Goal: Information Seeking & Learning: Learn about a topic

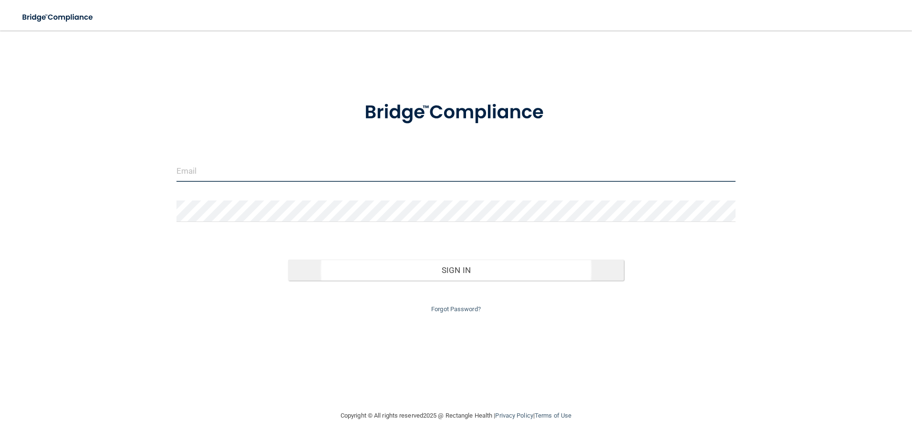
type input "[EMAIL_ADDRESS][DOMAIN_NAME]"
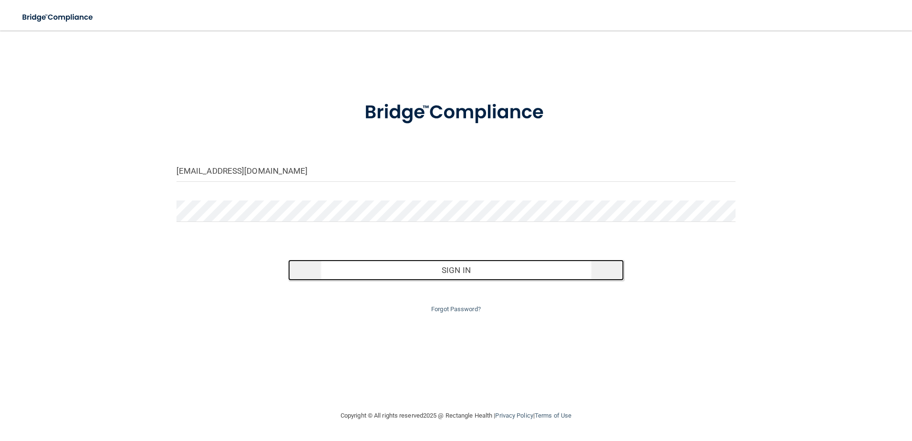
click at [456, 273] on button "Sign In" at bounding box center [456, 270] width 336 height 21
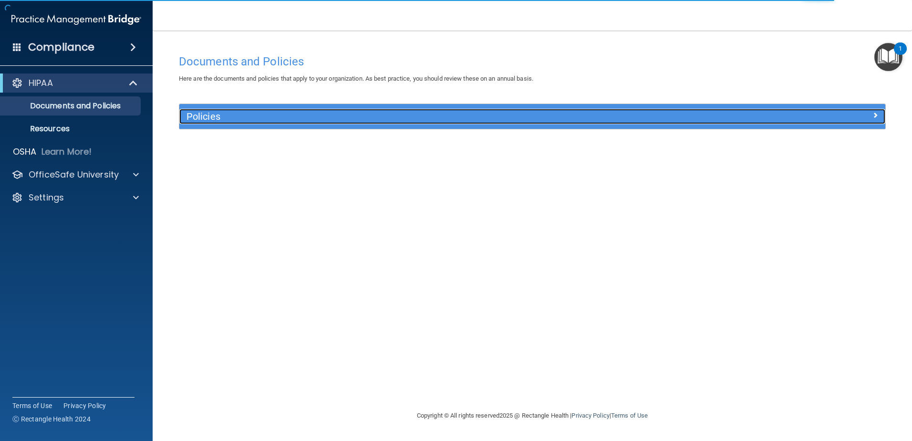
click at [868, 113] on div at bounding box center [797, 114] width 177 height 11
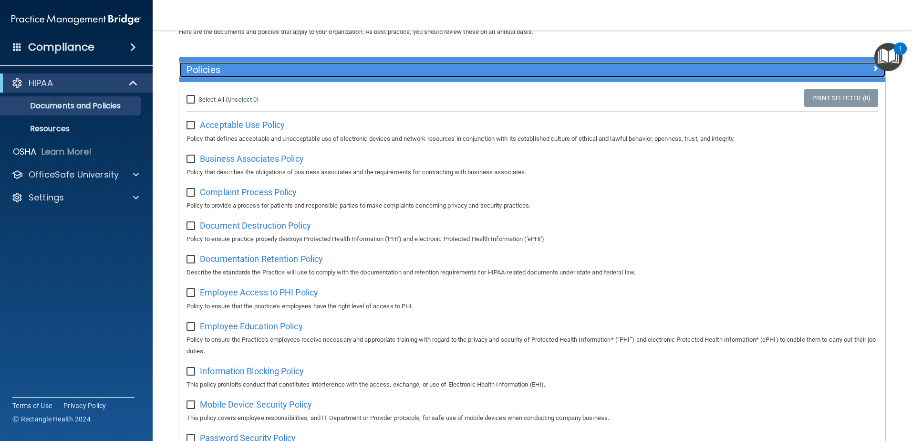
scroll to position [48, 0]
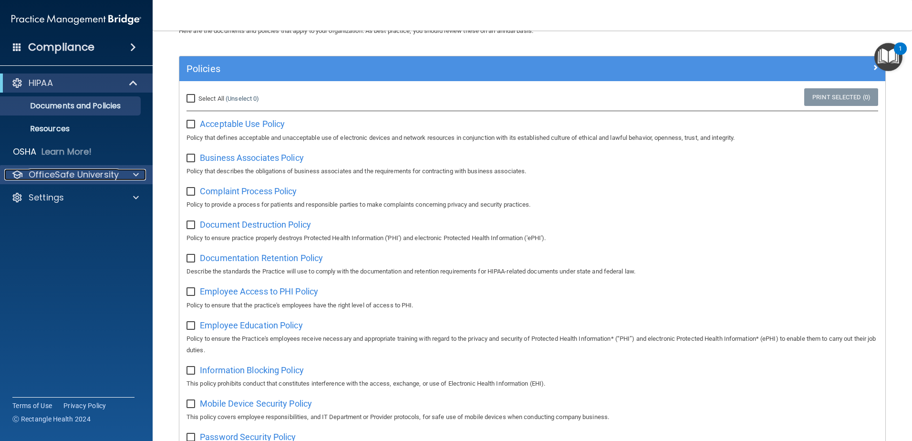
click at [126, 176] on div at bounding box center [135, 174] width 24 height 11
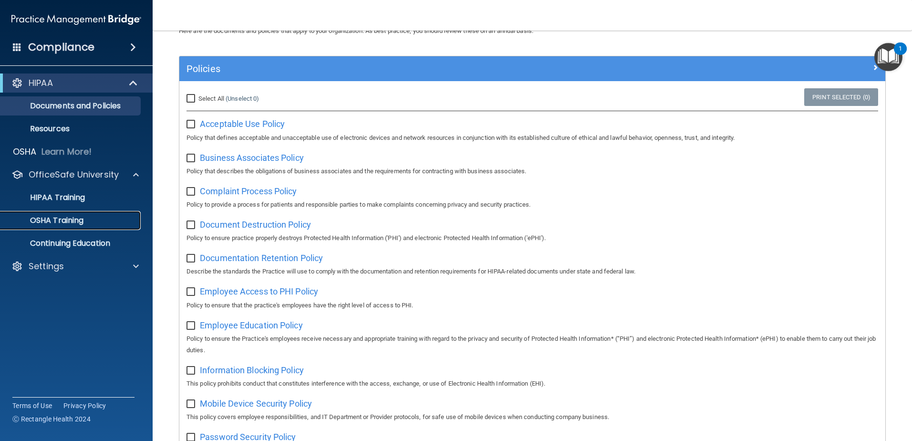
click at [91, 218] on div "OSHA Training" at bounding box center [71, 221] width 130 height 10
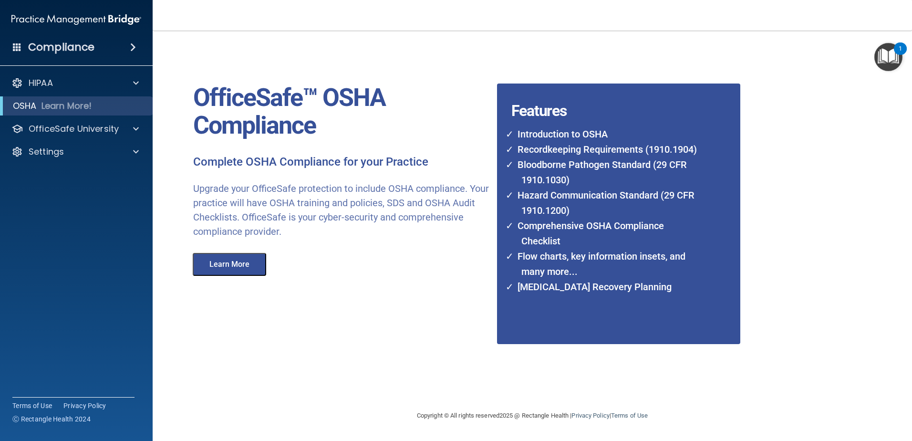
click at [239, 264] on button "Learn More" at bounding box center [229, 264] width 73 height 23
click at [120, 82] on div "HIPAA" at bounding box center [63, 82] width 118 height 11
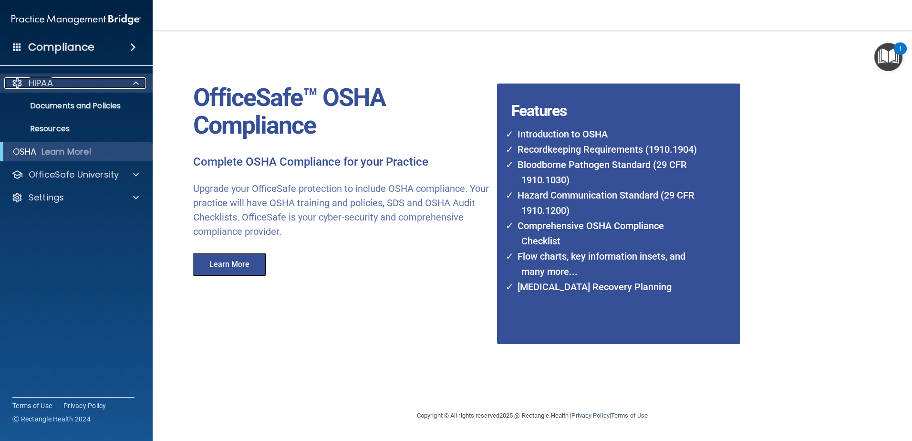
click at [31, 82] on p "HIPAA" at bounding box center [41, 82] width 24 height 11
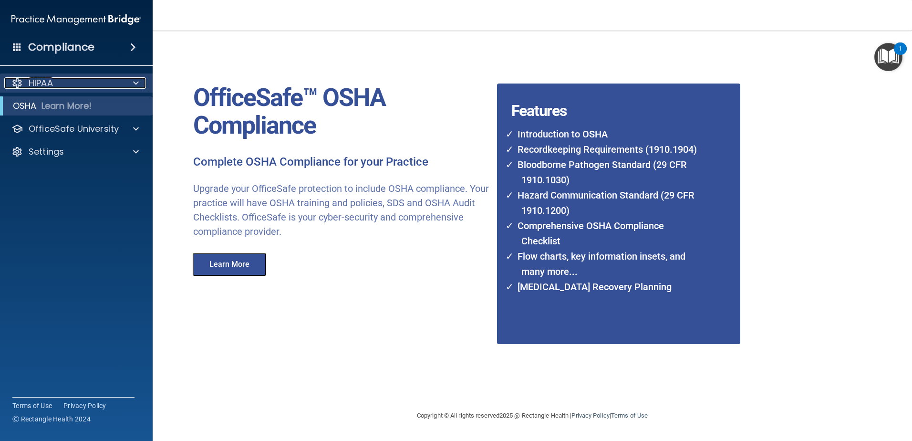
click at [31, 83] on p "HIPAA" at bounding box center [41, 82] width 24 height 11
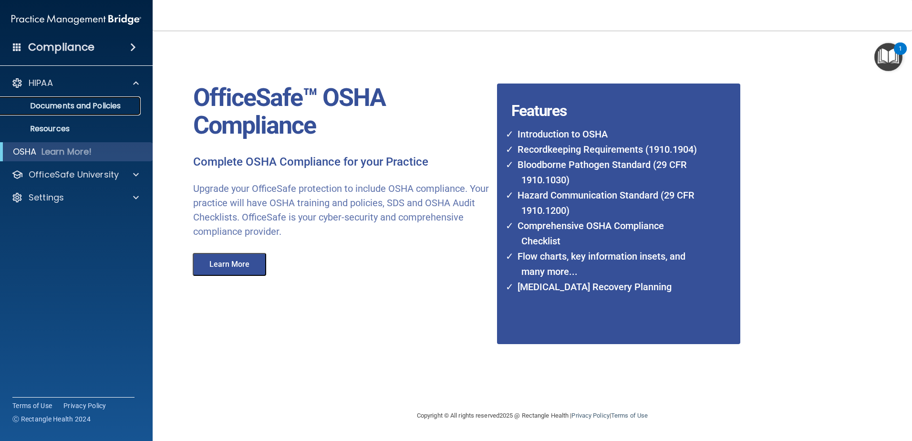
click at [57, 109] on p "Documents and Policies" at bounding box center [71, 106] width 130 height 10
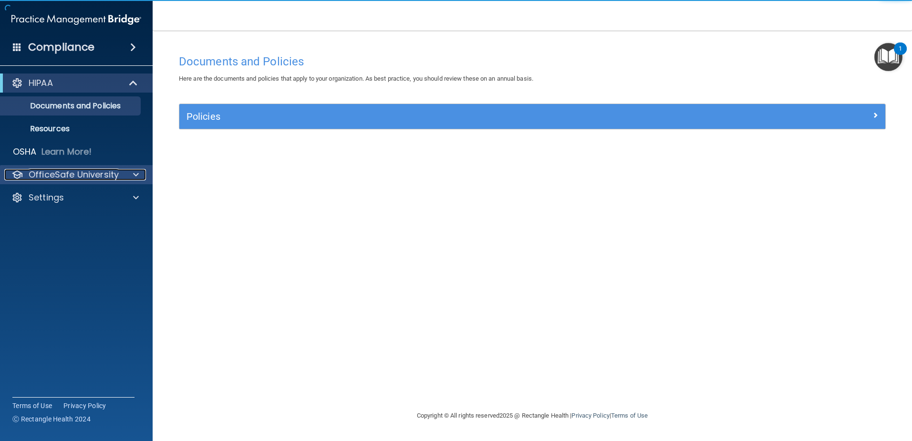
click at [115, 176] on p "OfficeSafe University" at bounding box center [74, 174] width 90 height 11
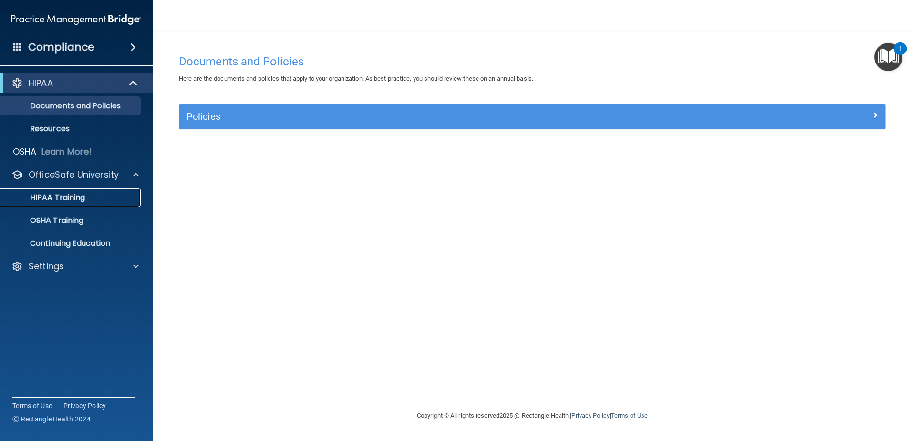
click at [75, 198] on p "HIPAA Training" at bounding box center [45, 198] width 79 height 10
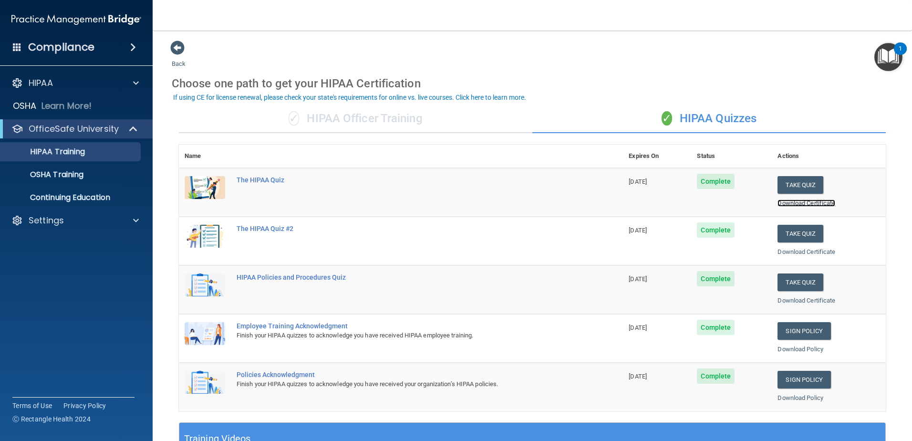
click at [819, 202] on link "Download Certificate" at bounding box center [807, 202] width 58 height 7
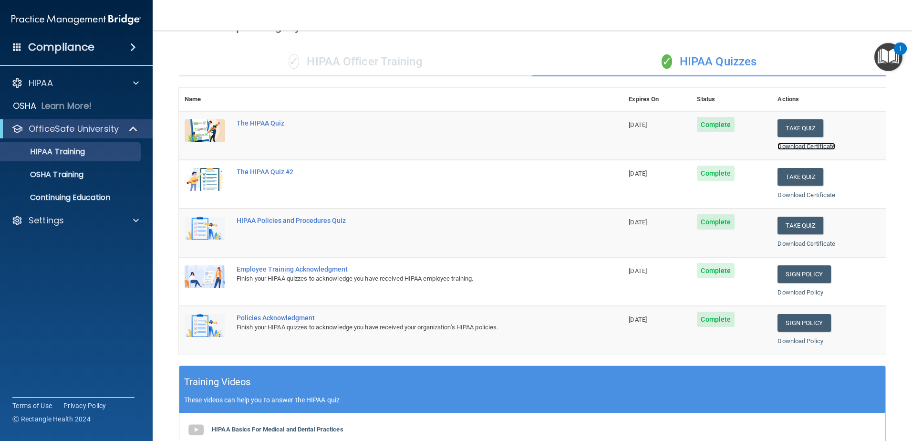
scroll to position [39, 0]
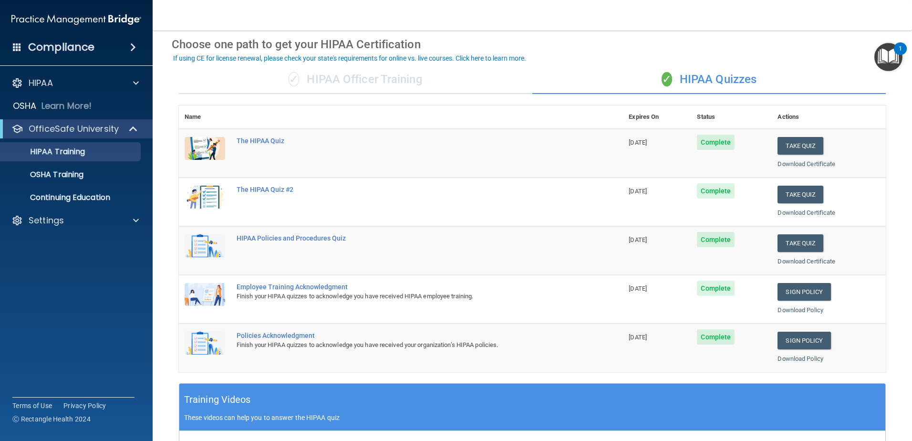
click at [435, 75] on div "✓ HIPAA Officer Training" at bounding box center [355, 79] width 353 height 29
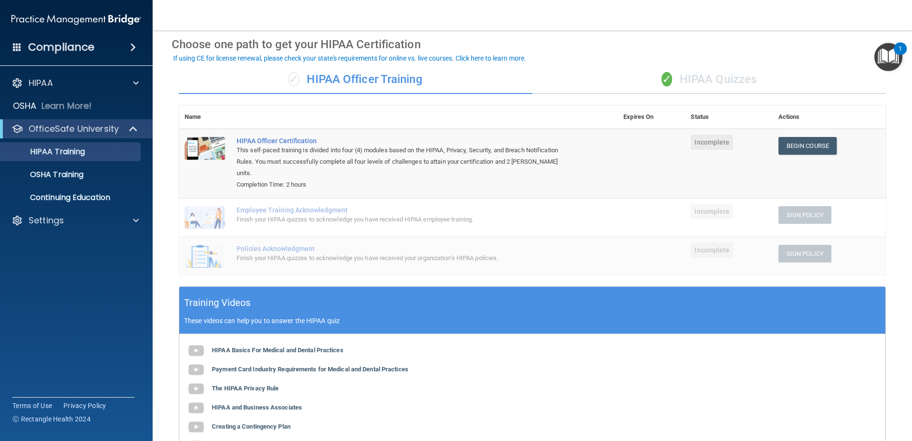
click at [692, 79] on div "✓ HIPAA Quizzes" at bounding box center [708, 79] width 353 height 29
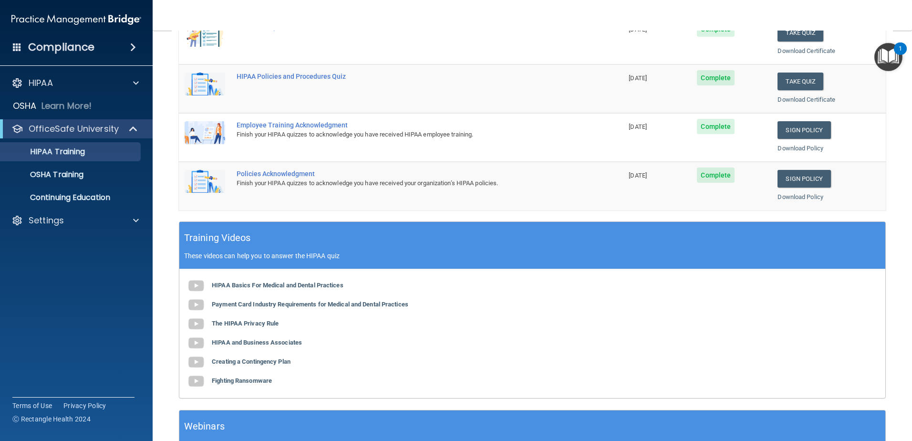
scroll to position [0, 0]
